Goal: Task Accomplishment & Management: Manage account settings

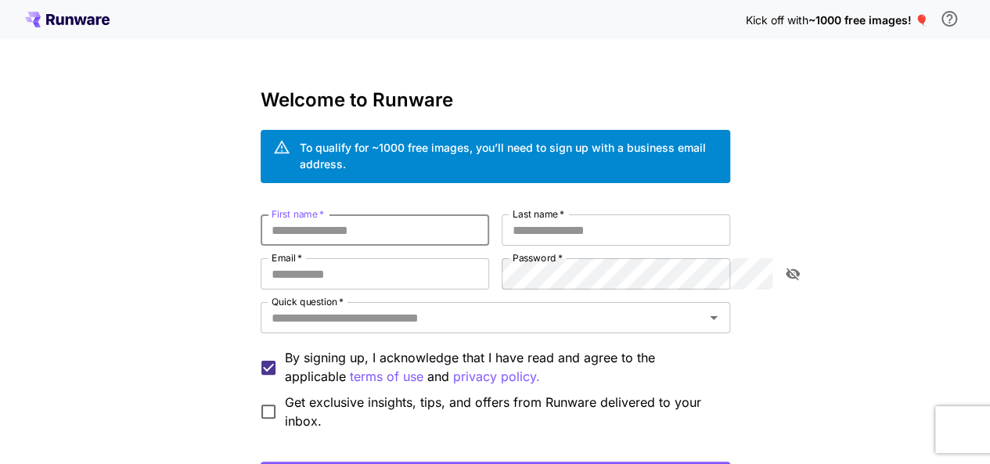
click at [455, 214] on input "First name   *" at bounding box center [375, 229] width 229 height 31
type input "*****"
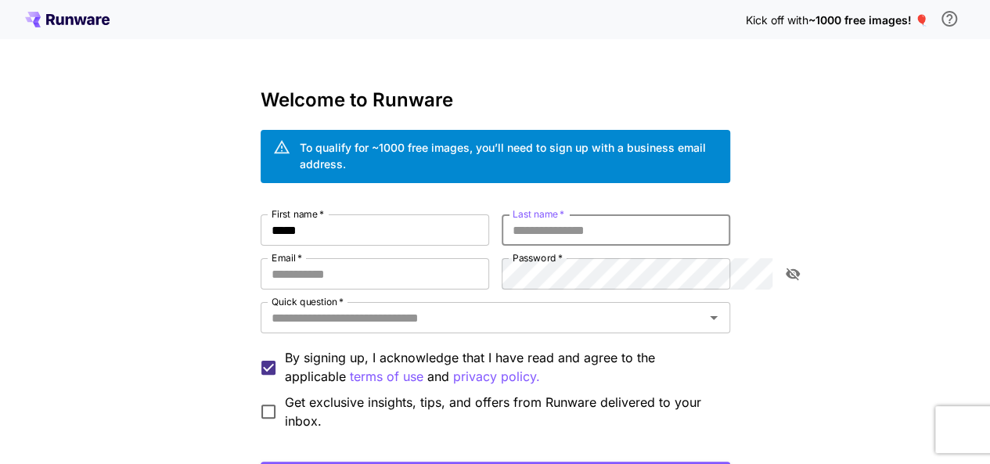
click at [544, 218] on input "Last name   *" at bounding box center [616, 229] width 229 height 31
type input "******"
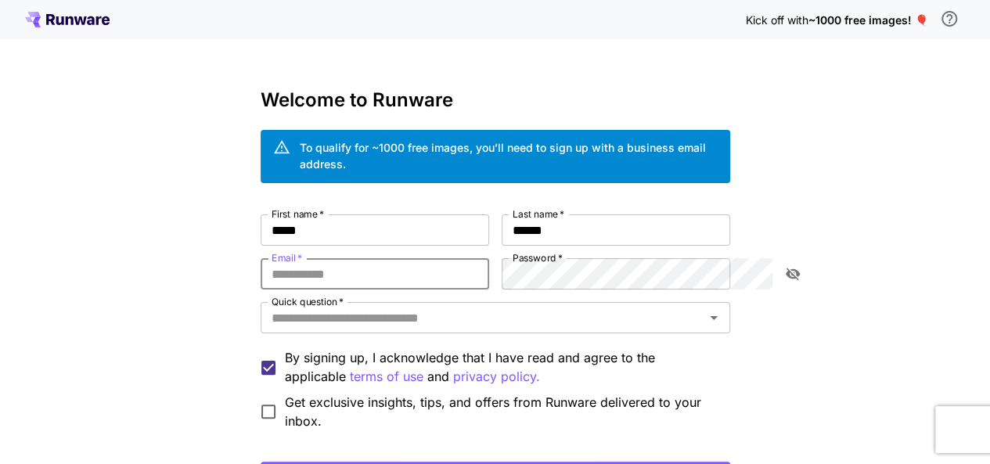
click at [371, 258] on input "Email   *" at bounding box center [375, 273] width 229 height 31
paste input "**********"
type input "**********"
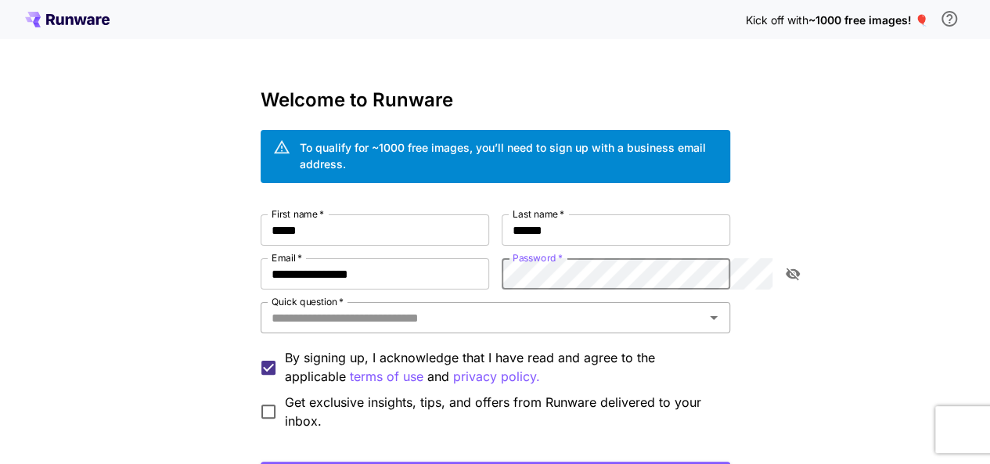
scroll to position [99, 0]
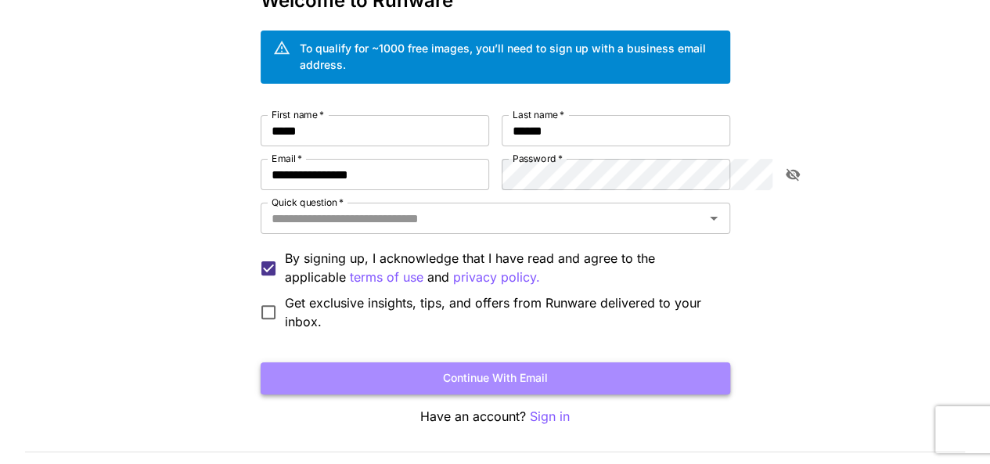
click at [491, 368] on button "Continue with email" at bounding box center [496, 378] width 470 height 32
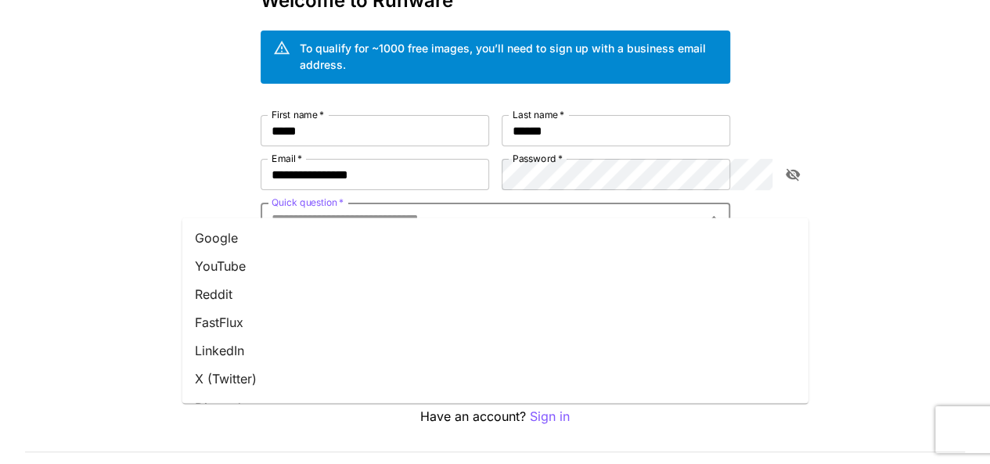
click at [700, 207] on input "Quick question   *" at bounding box center [482, 218] width 434 height 22
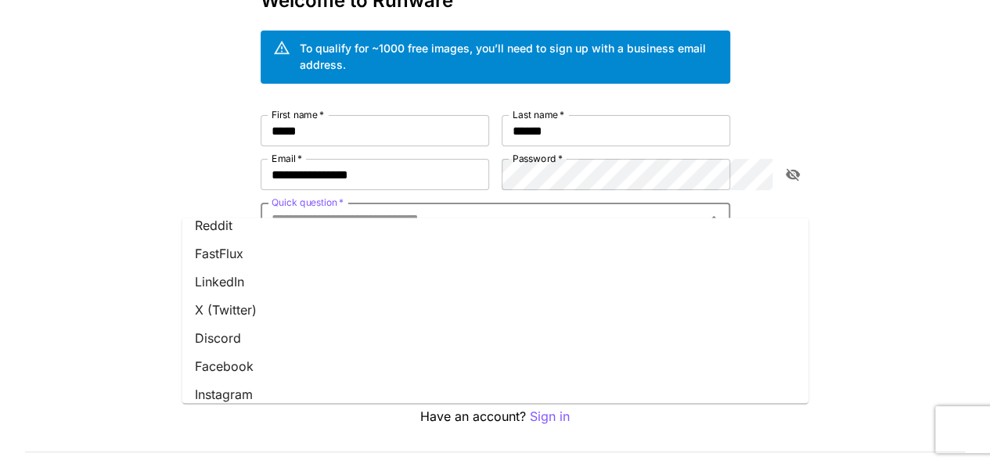
scroll to position [67, 0]
click at [369, 362] on li "Facebook" at bounding box center [495, 368] width 626 height 28
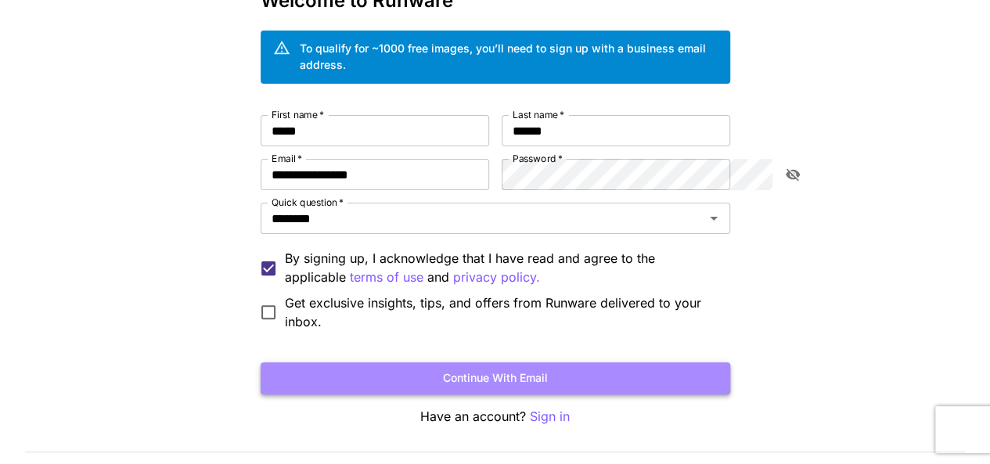
click at [565, 362] on button "Continue with email" at bounding box center [496, 378] width 470 height 32
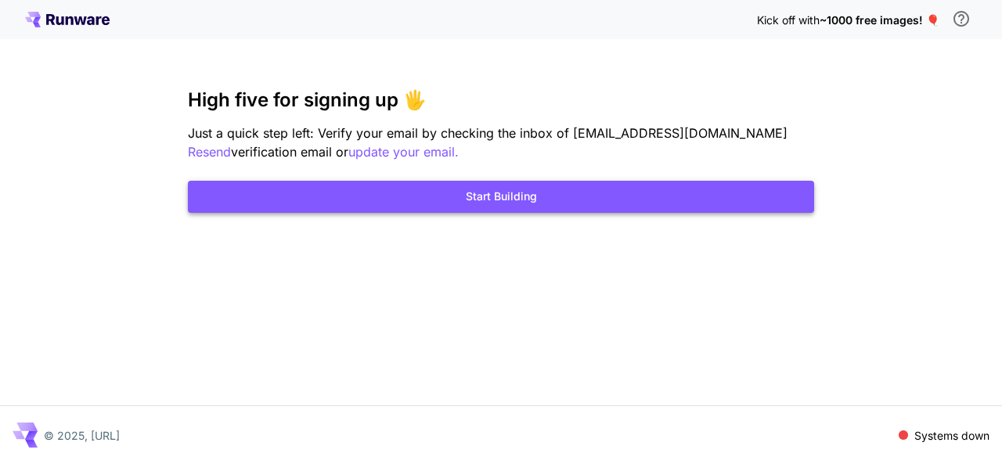
click at [582, 195] on button "Start Building" at bounding box center [501, 197] width 626 height 32
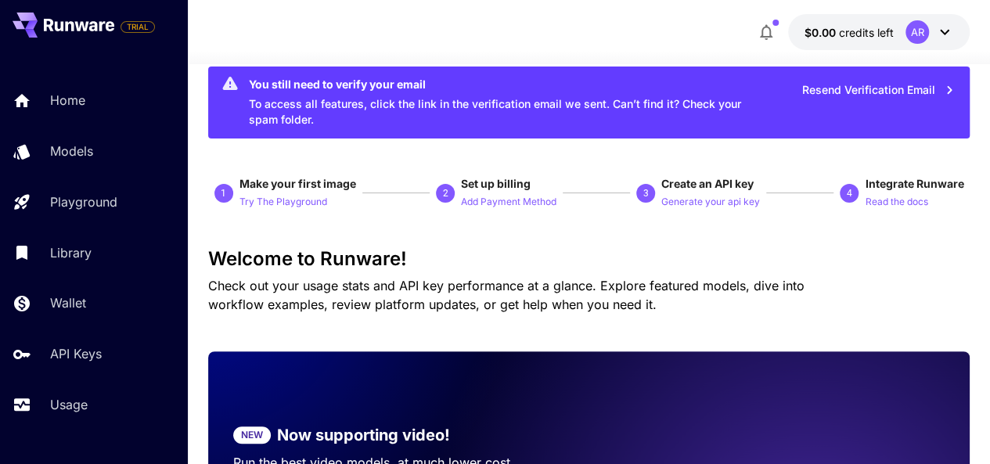
scroll to position [31, 0]
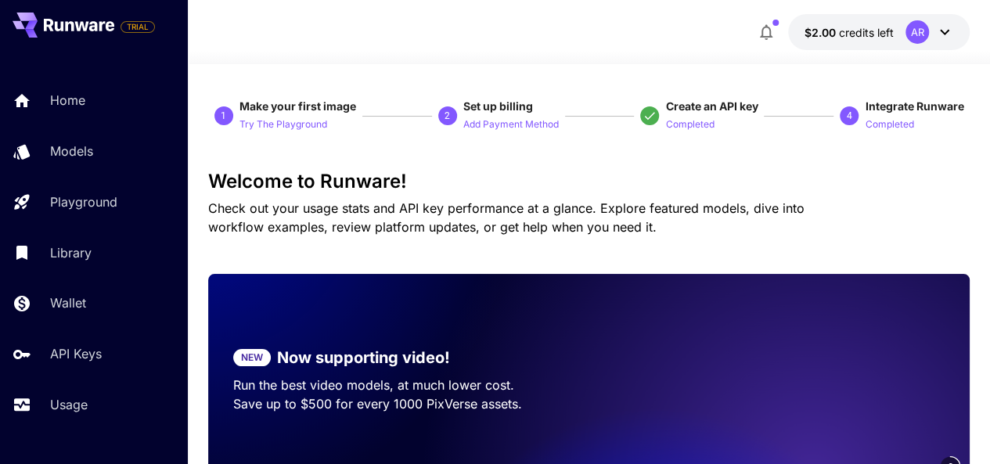
click at [916, 23] on div "AR" at bounding box center [916, 31] width 23 height 23
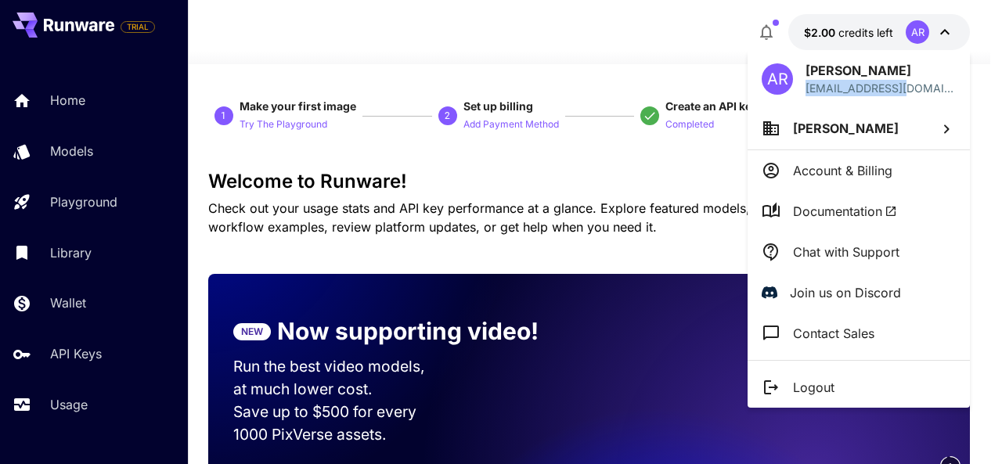
drag, startPoint x: 805, startPoint y: 92, endPoint x: 917, endPoint y: 88, distance: 112.0
click at [917, 88] on div "AR Abdul Rehman ceo@3dism.org.pk" at bounding box center [858, 78] width 222 height 57
copy p "[EMAIL_ADDRESS][DOMAIN_NAME]"
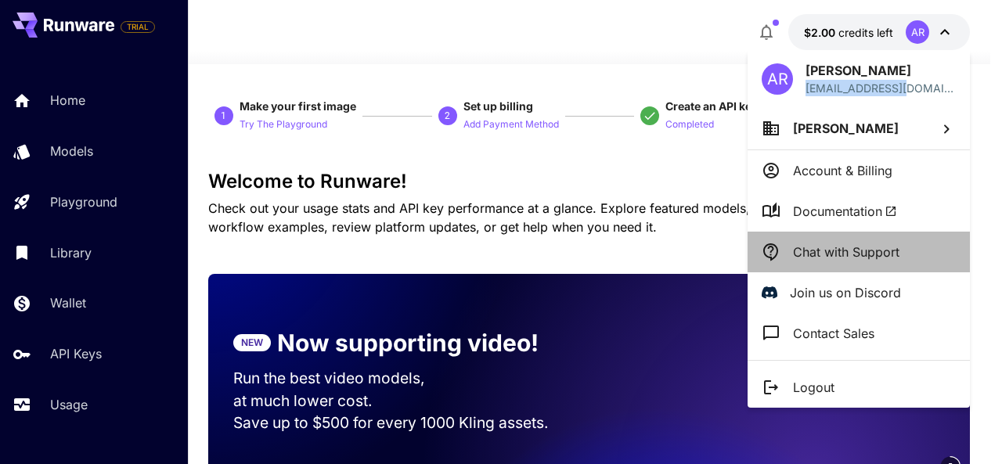
click at [885, 257] on p "Chat with Support" at bounding box center [846, 252] width 106 height 19
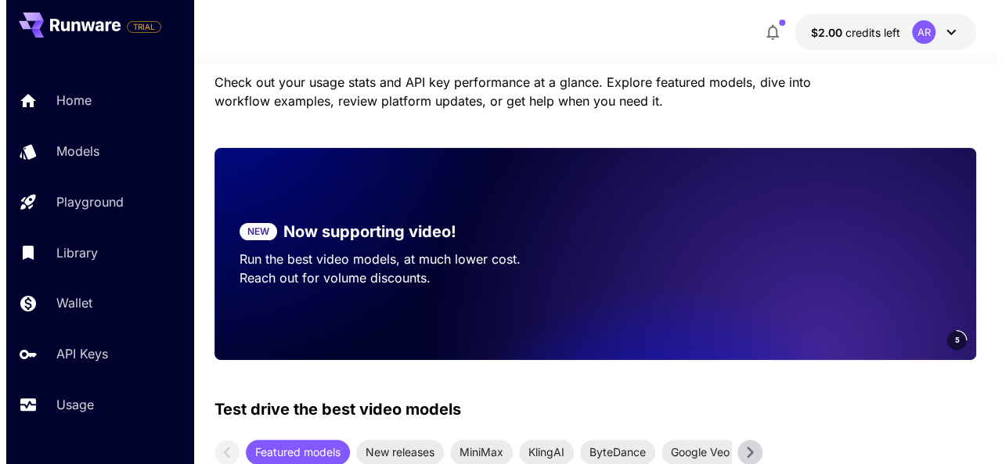
scroll to position [128, 0]
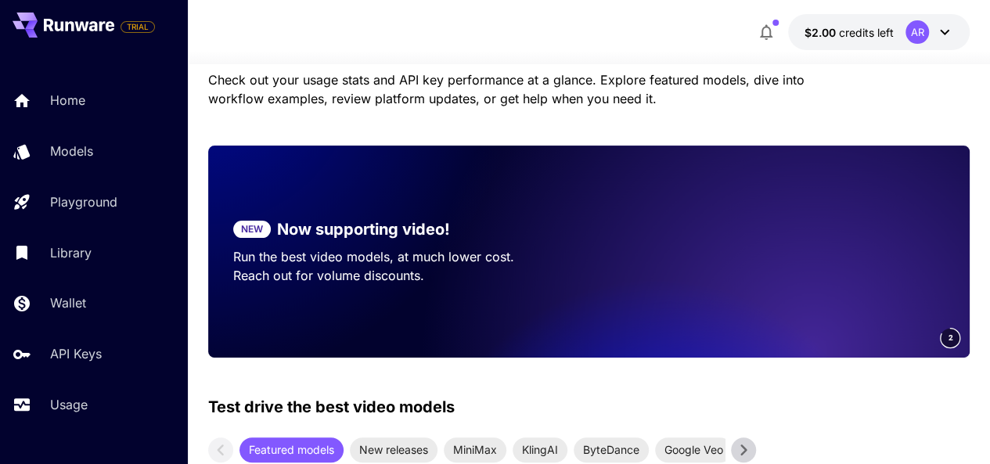
click at [947, 19] on button "$2.00 credits left AR" at bounding box center [879, 32] width 182 height 36
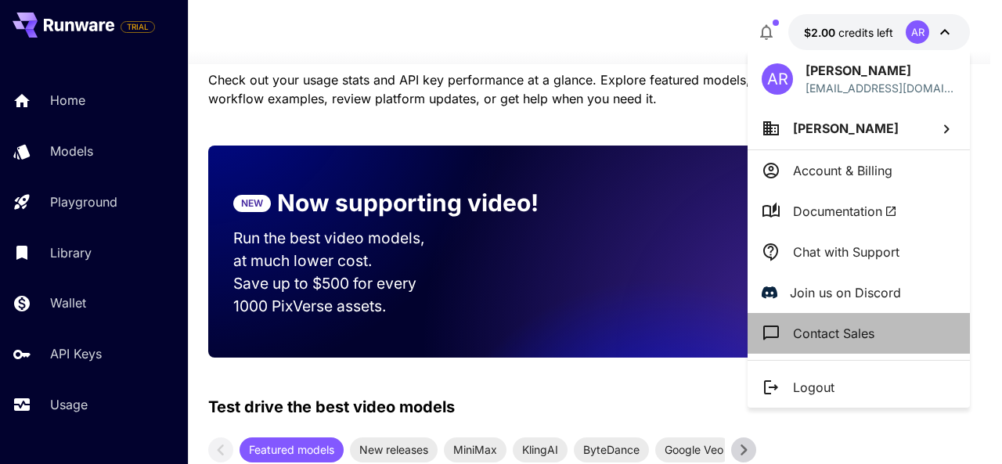
click at [856, 333] on p "Contact Sales" at bounding box center [833, 333] width 81 height 19
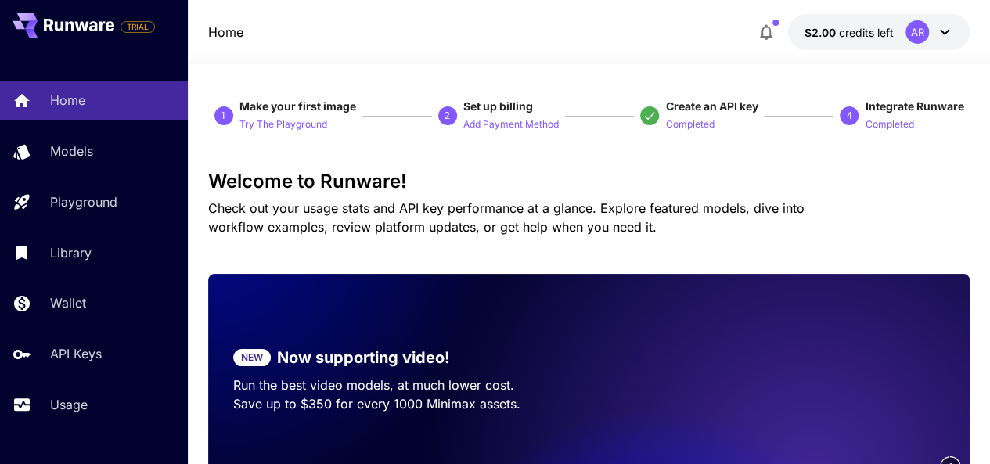
click at [873, 42] on button "$2.00 credits left AR" at bounding box center [879, 32] width 182 height 36
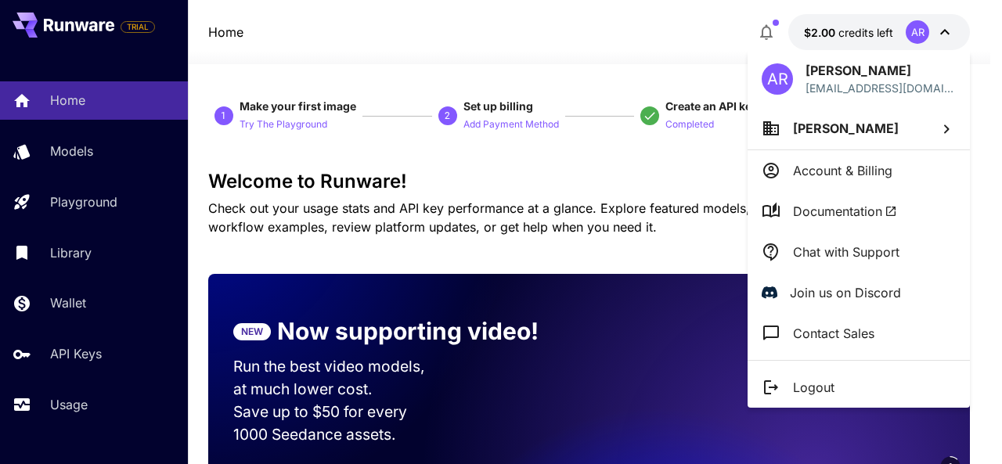
click at [650, 28] on div at bounding box center [501, 232] width 1002 height 464
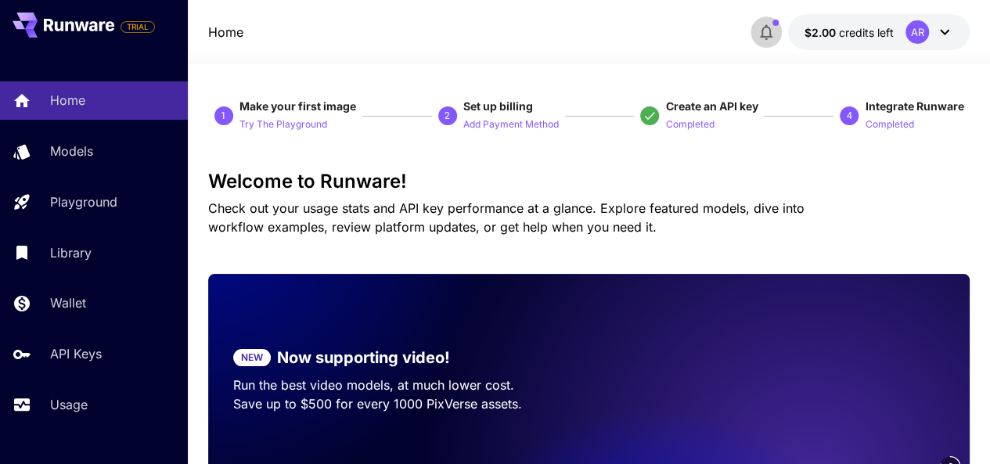
click at [765, 34] on icon "button" at bounding box center [766, 32] width 19 height 19
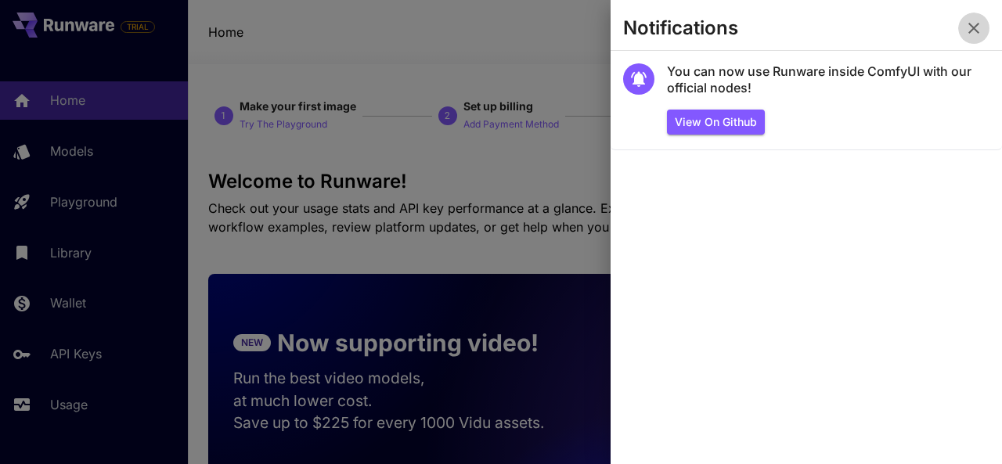
click at [970, 34] on icon "button" at bounding box center [973, 28] width 19 height 19
